Goal: Transaction & Acquisition: Purchase product/service

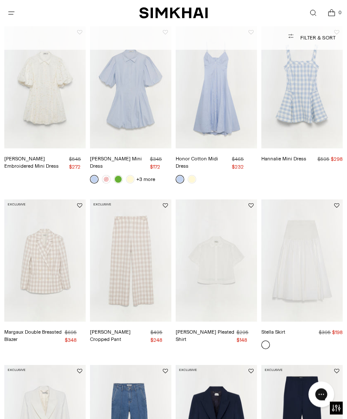
scroll to position [397, 0]
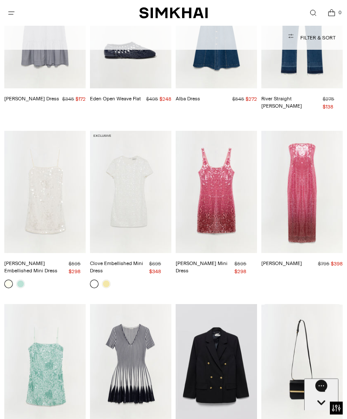
scroll to position [960, 0]
click at [110, 280] on link at bounding box center [106, 284] width 9 height 9
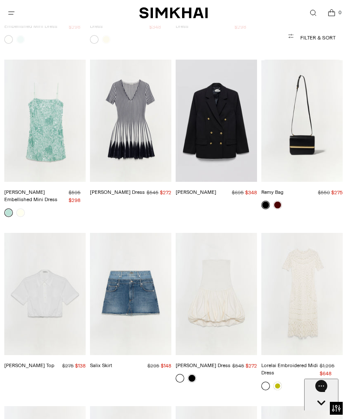
scroll to position [1251, 0]
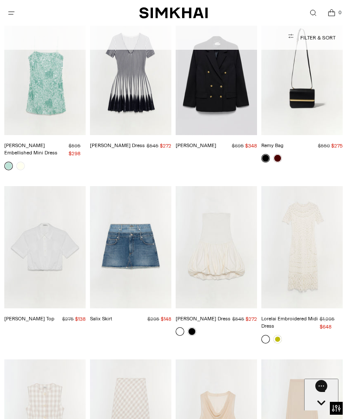
click at [281, 335] on link at bounding box center [278, 339] width 9 height 9
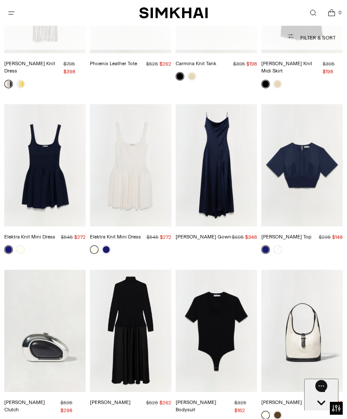
scroll to position [2021, 0]
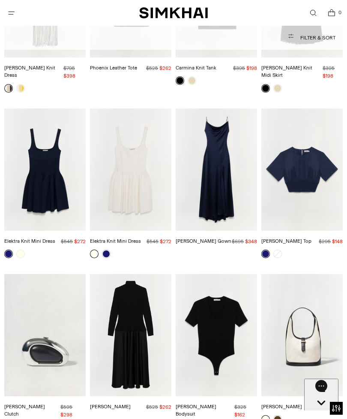
click at [139, 297] on img "Frances Dress" at bounding box center [130, 335] width 81 height 122
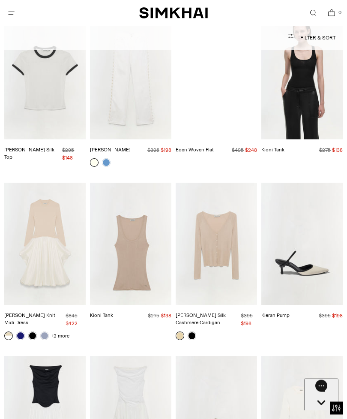
scroll to position [2444, 0]
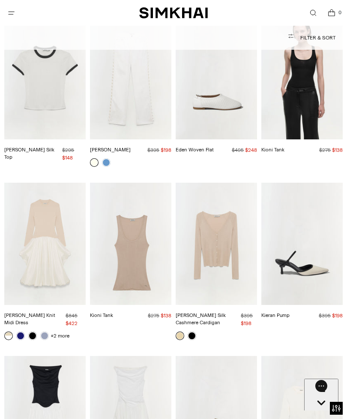
click at [45, 331] on link at bounding box center [44, 335] width 9 height 9
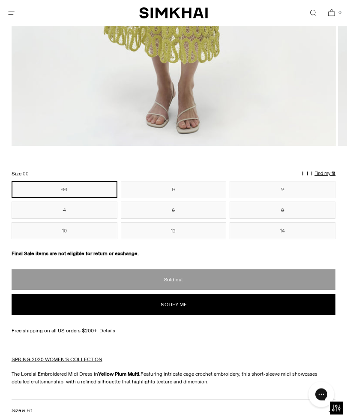
scroll to position [437, 0]
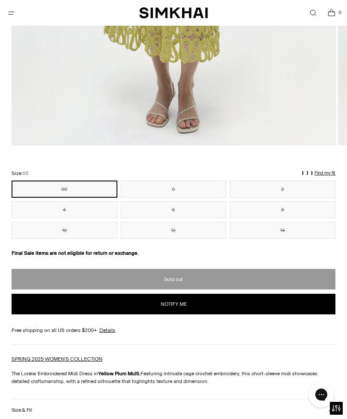
click at [181, 207] on button "6" at bounding box center [174, 209] width 106 height 17
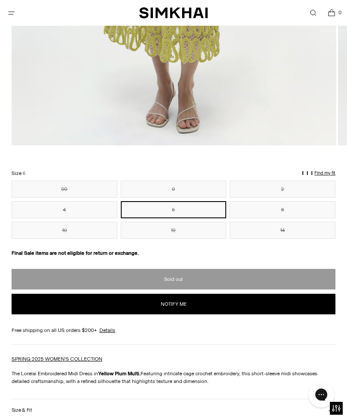
click at [285, 210] on button "8" at bounding box center [283, 209] width 106 height 17
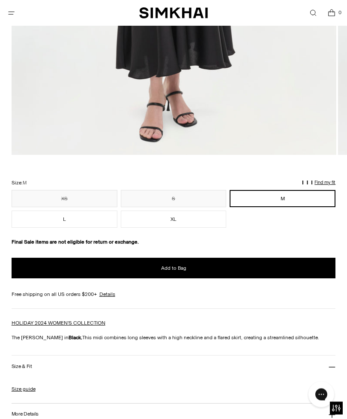
scroll to position [428, 0]
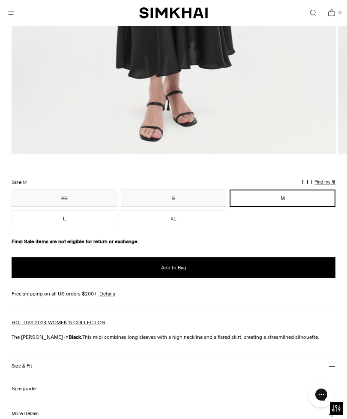
click at [220, 361] on button "Size & Fit" at bounding box center [174, 366] width 325 height 22
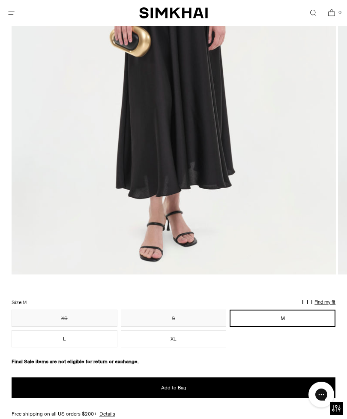
scroll to position [302, 0]
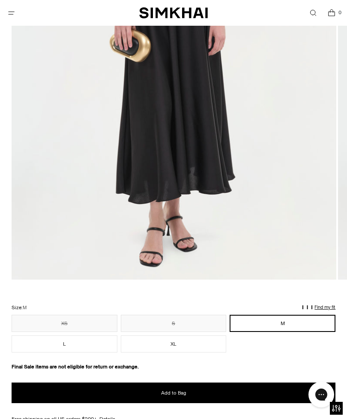
click at [248, 215] on img at bounding box center [174, 36] width 325 height 488
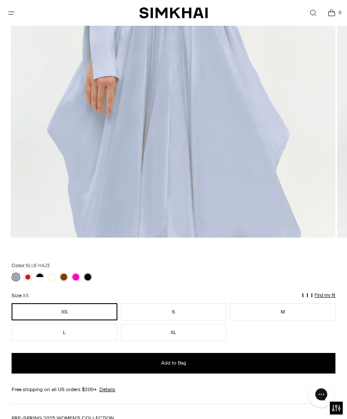
scroll to position [344, 0]
click at [89, 279] on link at bounding box center [88, 277] width 9 height 9
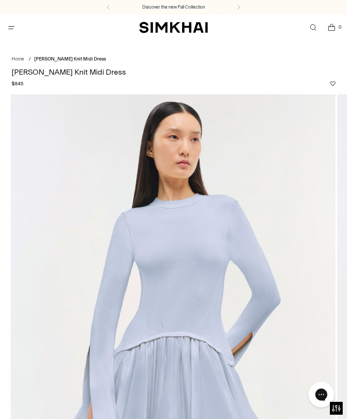
scroll to position [372, 0]
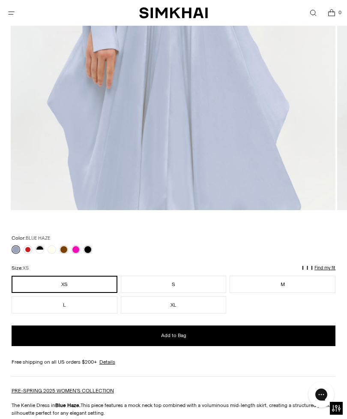
click at [17, 253] on link at bounding box center [16, 249] width 9 height 9
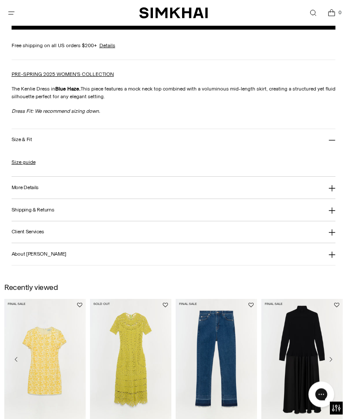
scroll to position [688, 0]
